Goal: Task Accomplishment & Management: Complete application form

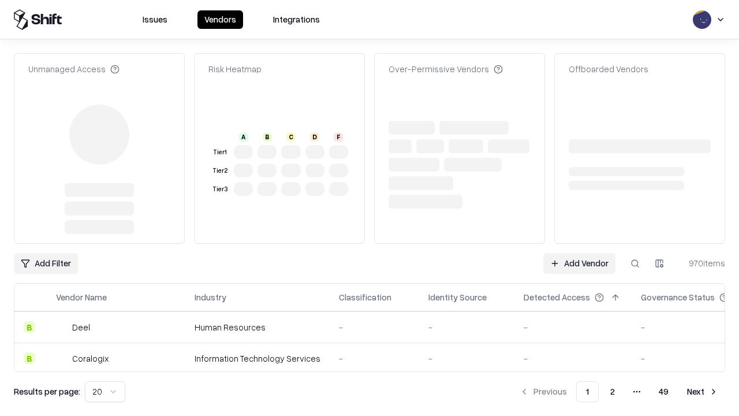
click at [579, 253] on link "Add Vendor" at bounding box center [579, 263] width 72 height 21
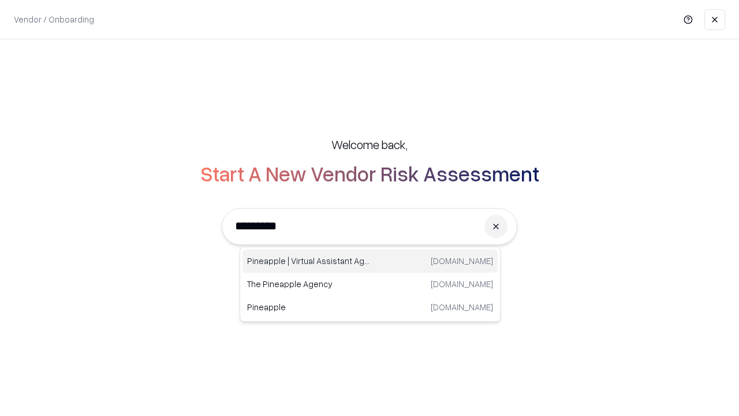
click at [370, 261] on div "Pineapple | Virtual Assistant Agency trypineapple.com" at bounding box center [369, 260] width 255 height 23
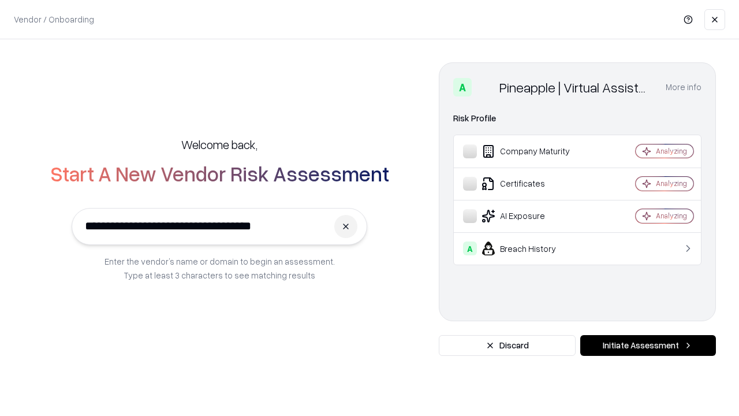
type input "**********"
click at [648, 345] on button "Initiate Assessment" at bounding box center [648, 345] width 136 height 21
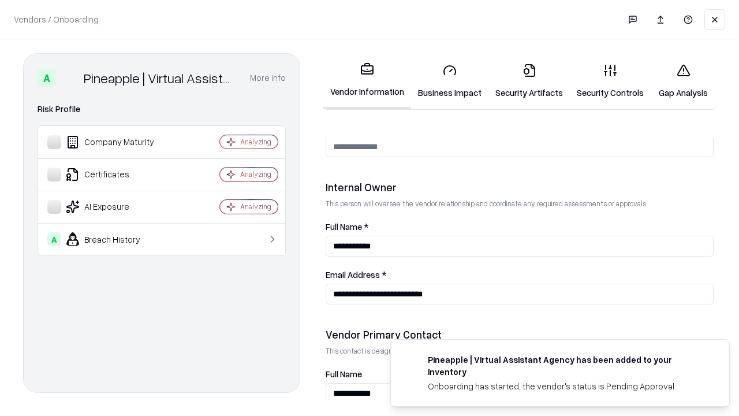
scroll to position [598, 0]
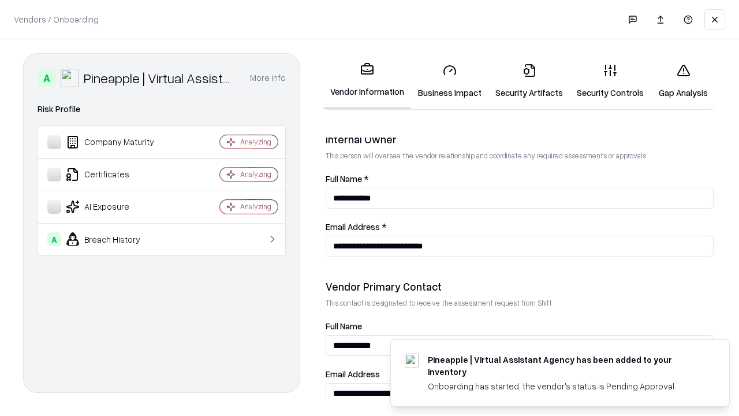
click at [529, 81] on link "Security Artifacts" at bounding box center [528, 81] width 81 height 54
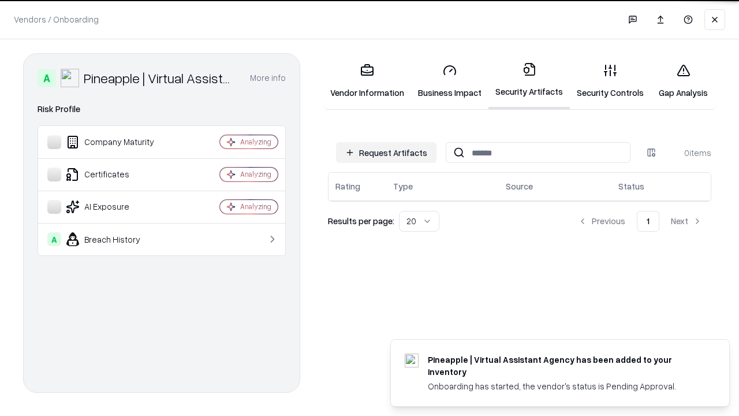
click at [386, 152] on button "Request Artifacts" at bounding box center [386, 152] width 100 height 21
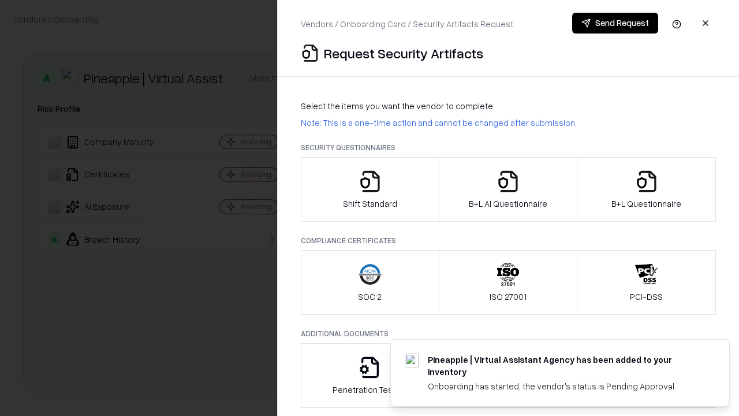
click at [646, 189] on icon "button" at bounding box center [646, 181] width 23 height 23
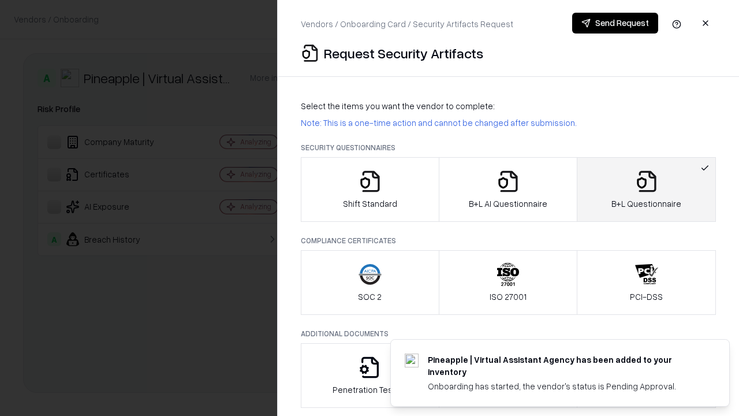
click at [507, 189] on icon "button" at bounding box center [507, 181] width 23 height 23
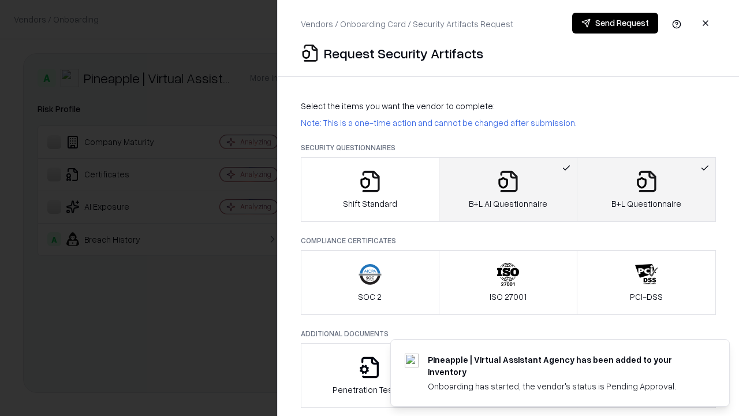
click at [615, 23] on button "Send Request" at bounding box center [615, 23] width 86 height 21
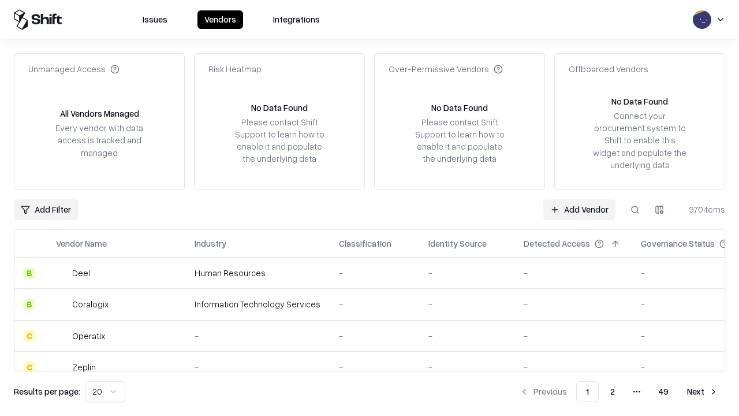
click at [635, 209] on button at bounding box center [635, 209] width 21 height 21
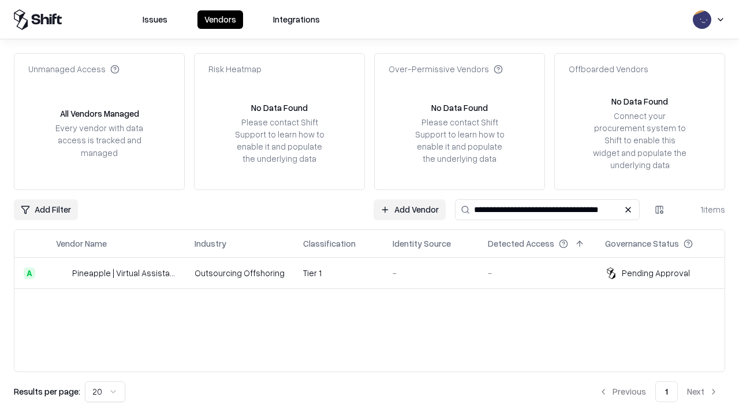
type input "**********"
click at [376, 272] on td "Tier 1" at bounding box center [338, 272] width 89 height 31
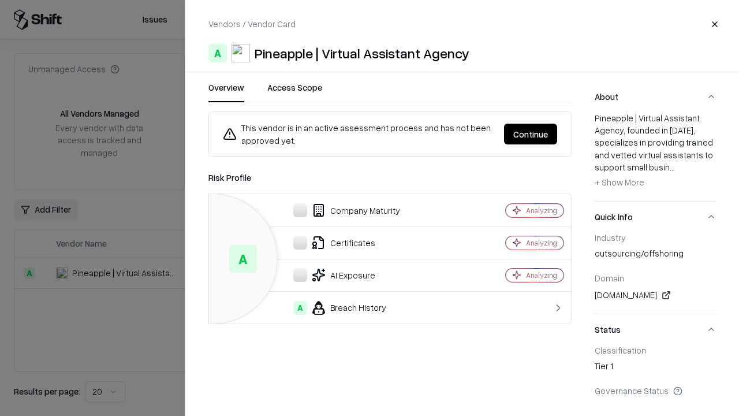
click at [531, 134] on button "Continue" at bounding box center [530, 134] width 53 height 21
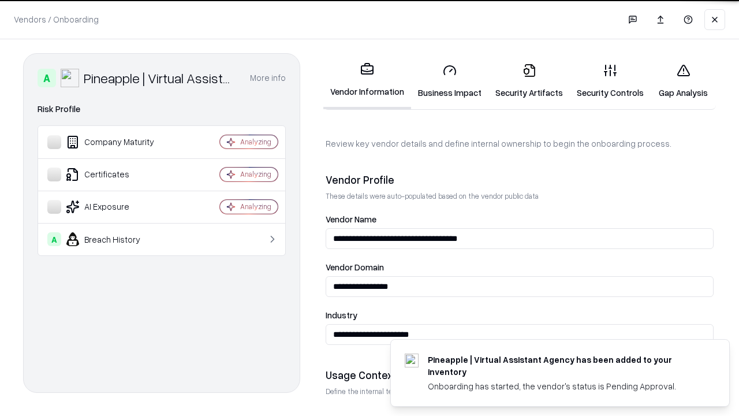
click at [529, 81] on link "Security Artifacts" at bounding box center [528, 81] width 81 height 54
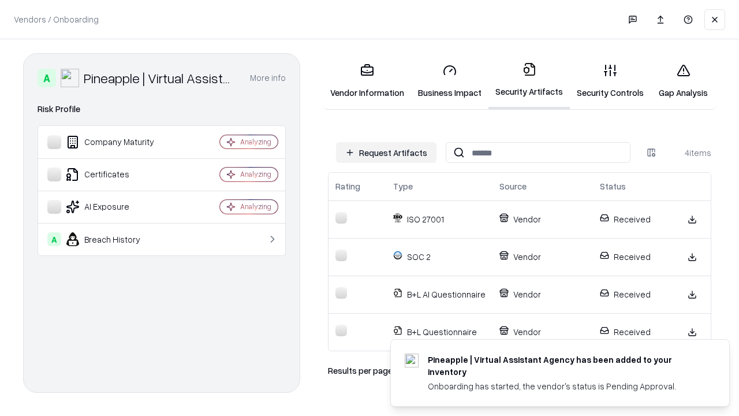
click at [683, 81] on link "Gap Analysis" at bounding box center [683, 81] width 65 height 54
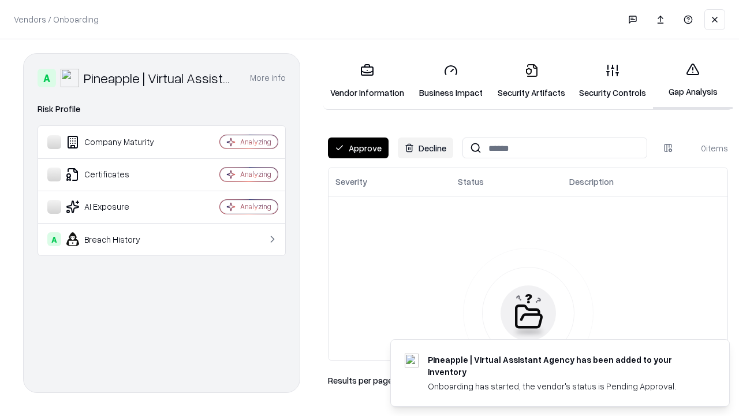
click at [358, 148] on button "Approve" at bounding box center [358, 147] width 61 height 21
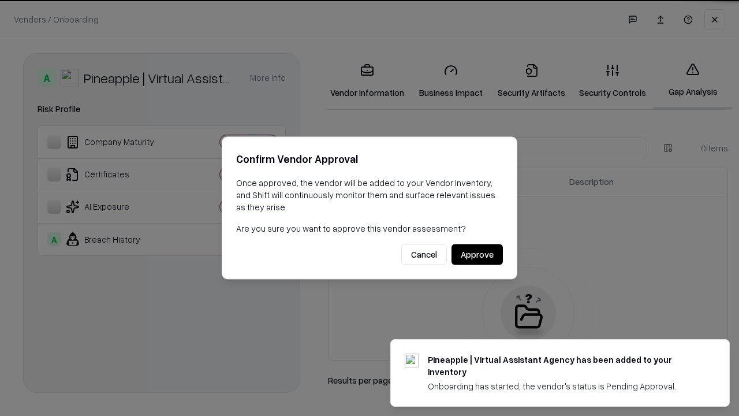
click at [477, 254] on button "Approve" at bounding box center [476, 254] width 51 height 21
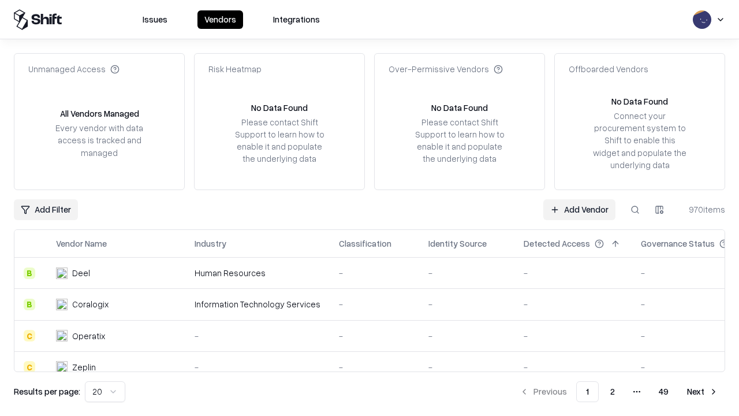
type input "**********"
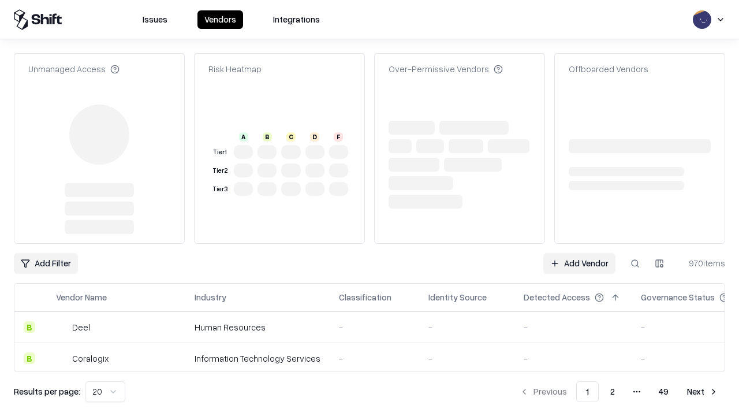
click at [579, 253] on link "Add Vendor" at bounding box center [579, 263] width 72 height 21
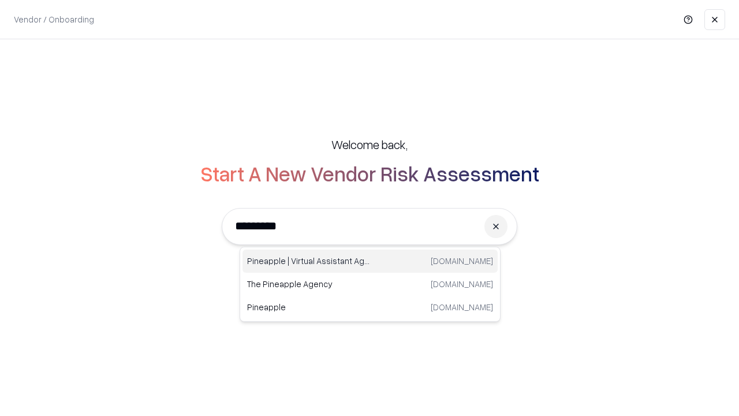
click at [370, 261] on div "Pineapple | Virtual Assistant Agency trypineapple.com" at bounding box center [369, 260] width 255 height 23
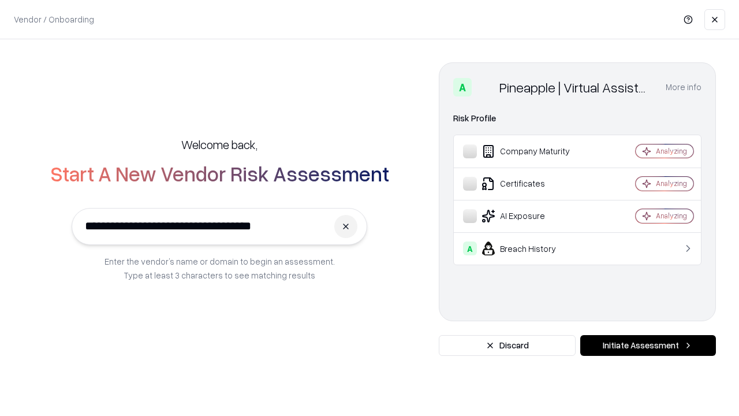
type input "**********"
click at [648, 345] on button "Initiate Assessment" at bounding box center [648, 345] width 136 height 21
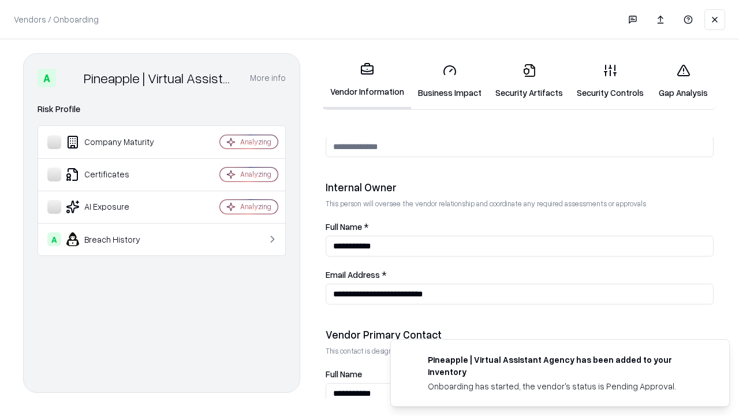
scroll to position [598, 0]
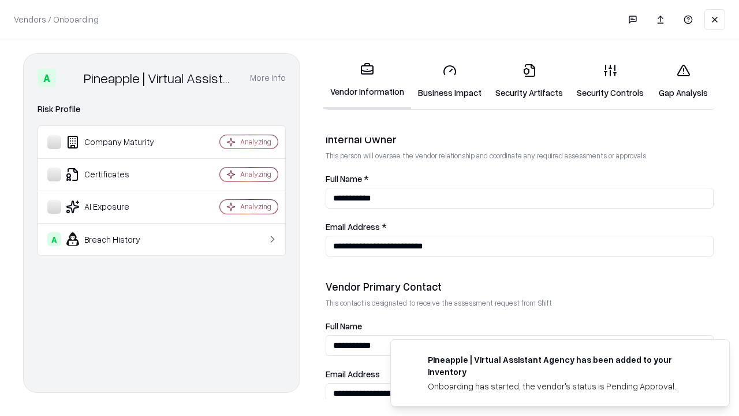
click at [683, 81] on link "Gap Analysis" at bounding box center [683, 81] width 65 height 54
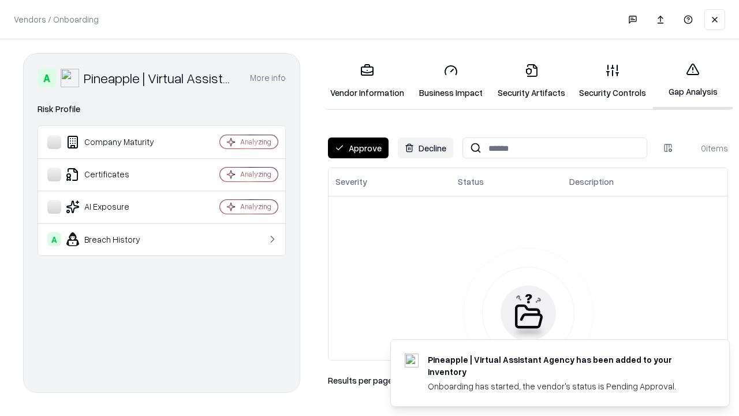
click at [358, 148] on button "Approve" at bounding box center [358, 147] width 61 height 21
